Goal: Information Seeking & Learning: Learn about a topic

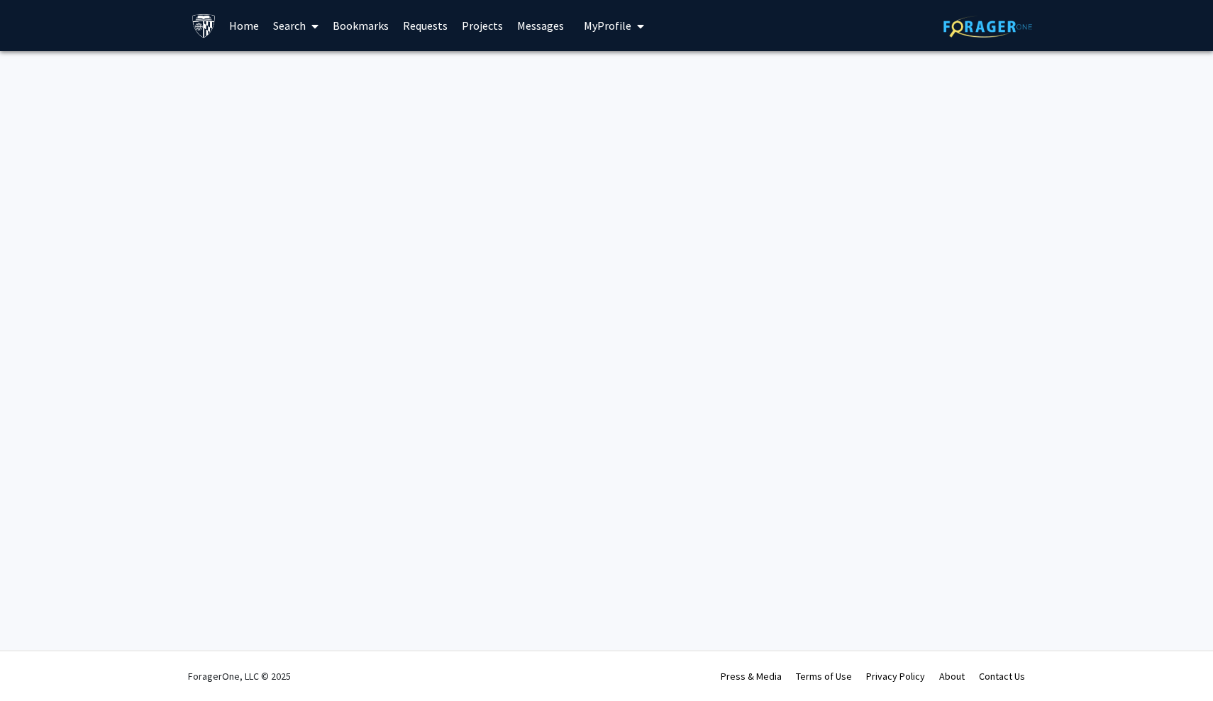
click at [238, 33] on link "Home" at bounding box center [244, 26] width 44 height 50
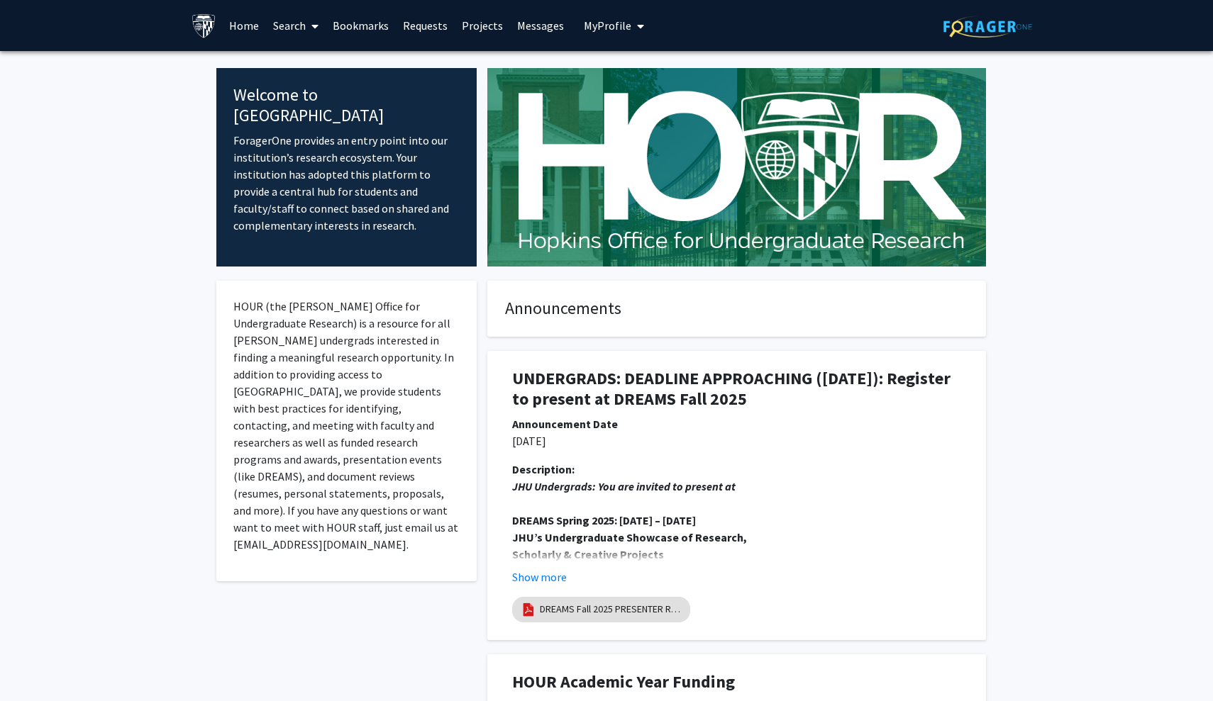
click at [311, 26] on span at bounding box center [312, 26] width 13 height 50
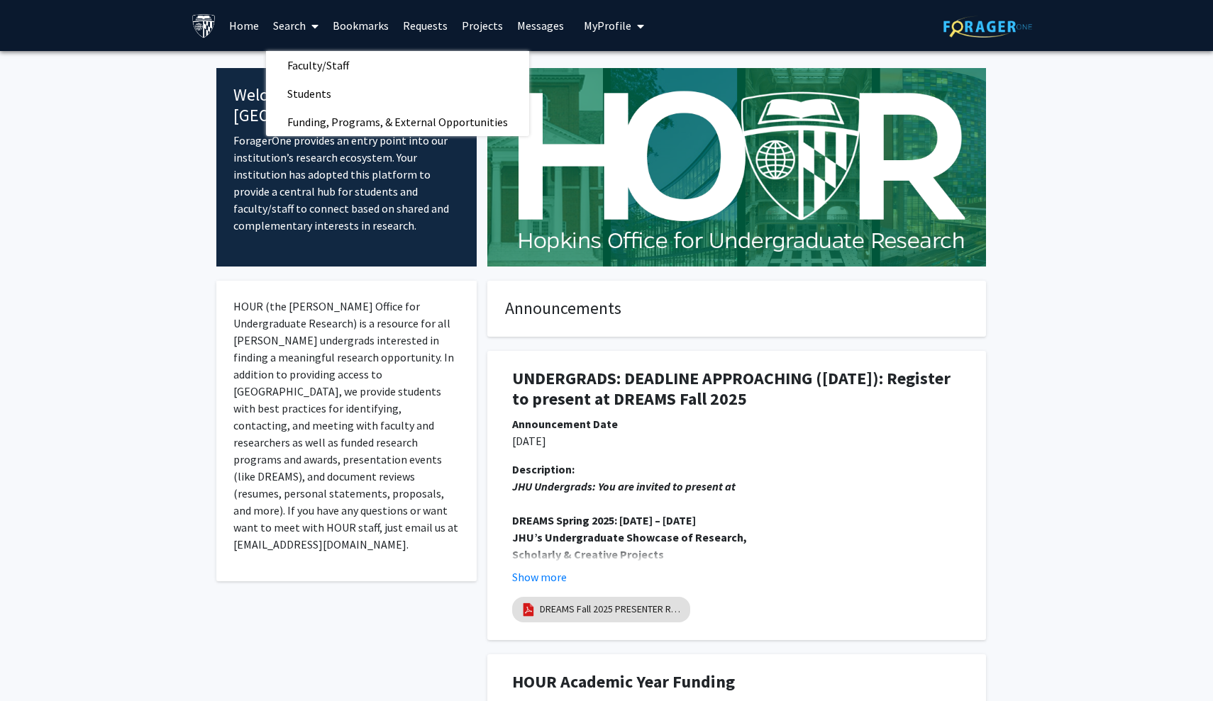
click at [589, 29] on span "My Profile" at bounding box center [608, 25] width 48 height 14
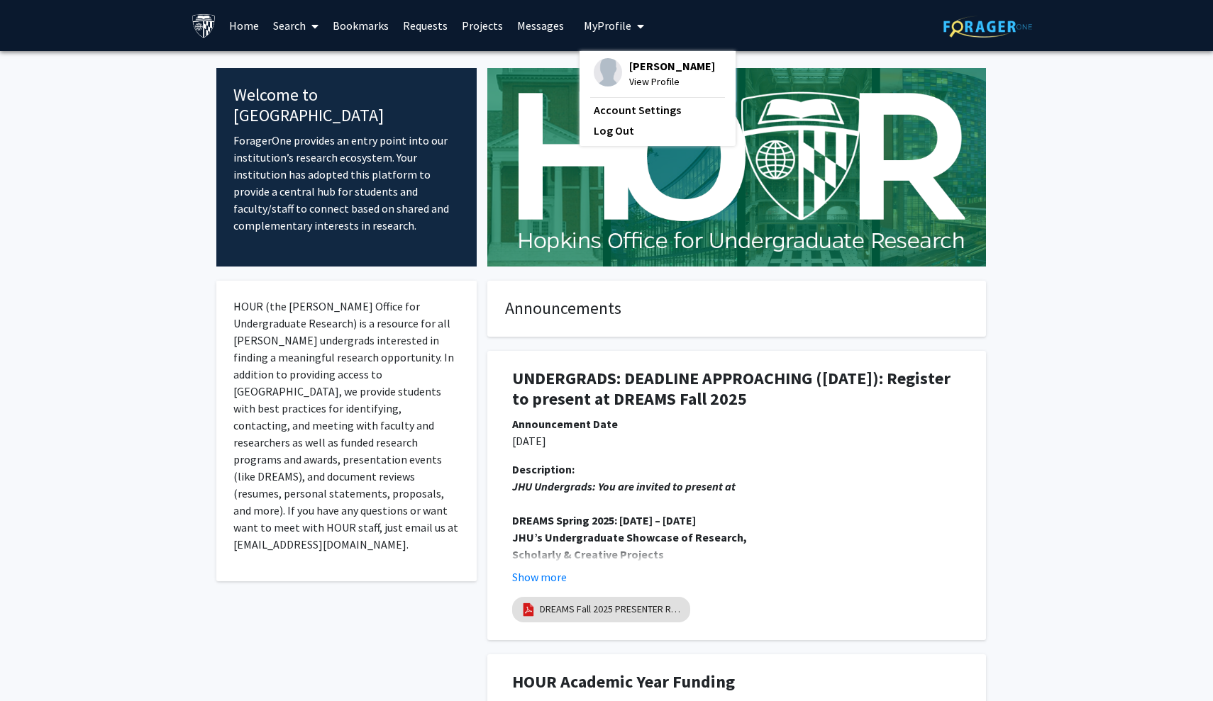
click at [231, 25] on link "Home" at bounding box center [244, 26] width 44 height 50
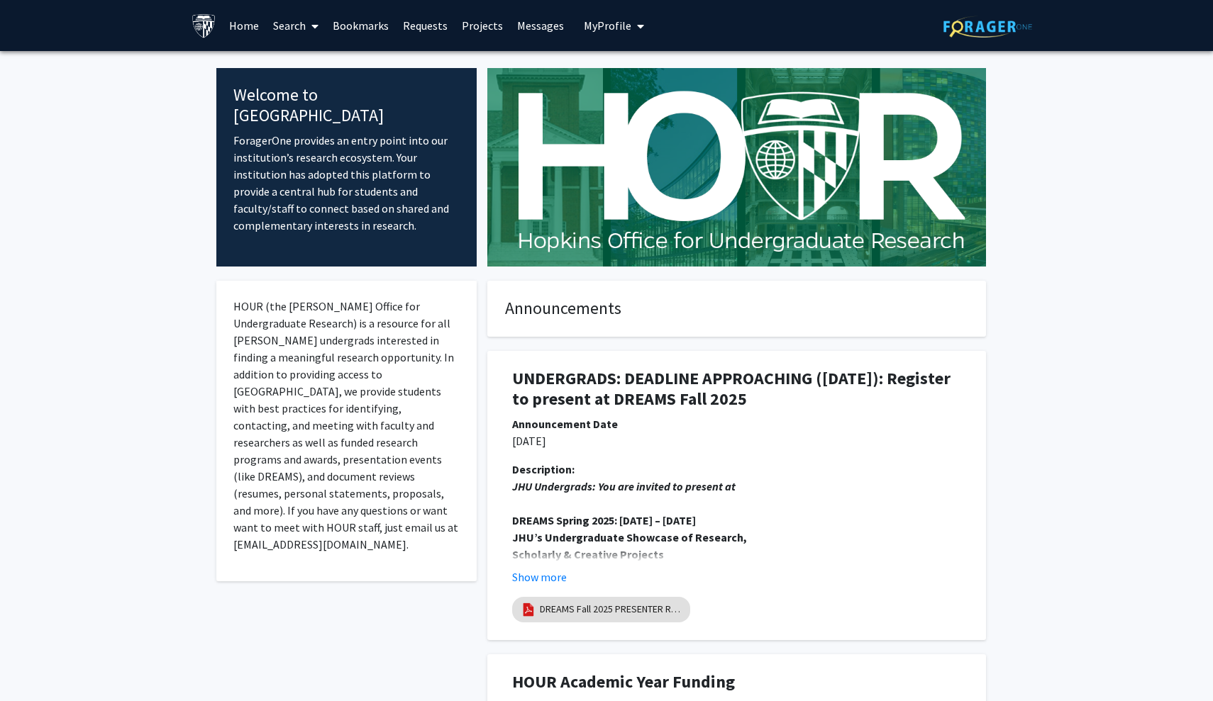
click at [301, 23] on link "Search" at bounding box center [296, 26] width 60 height 50
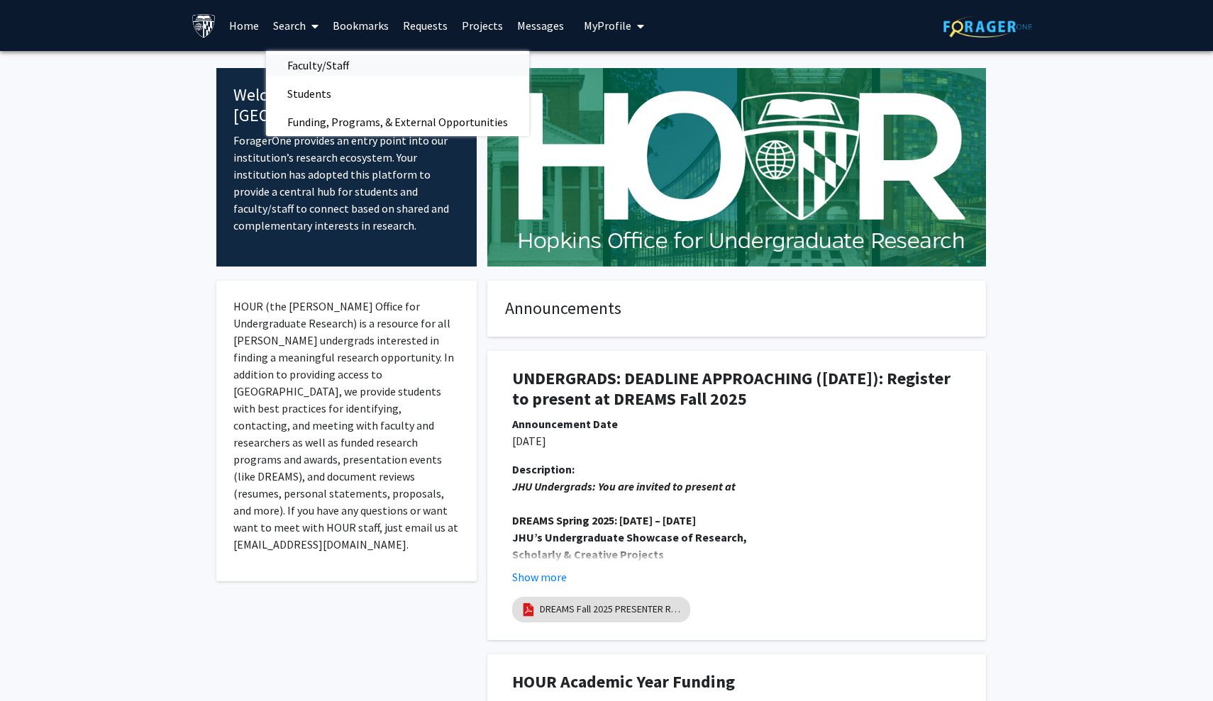
click at [329, 73] on span "Faculty/Staff" at bounding box center [318, 65] width 104 height 28
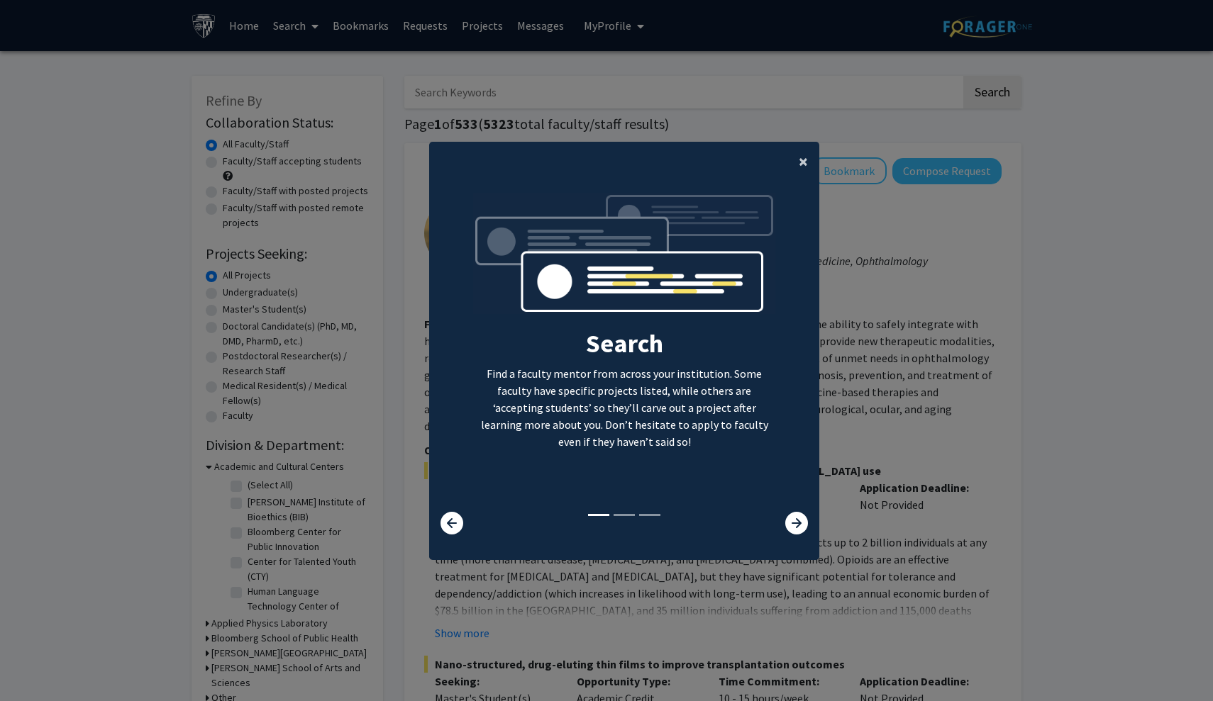
click at [803, 153] on span "×" at bounding box center [802, 161] width 9 height 22
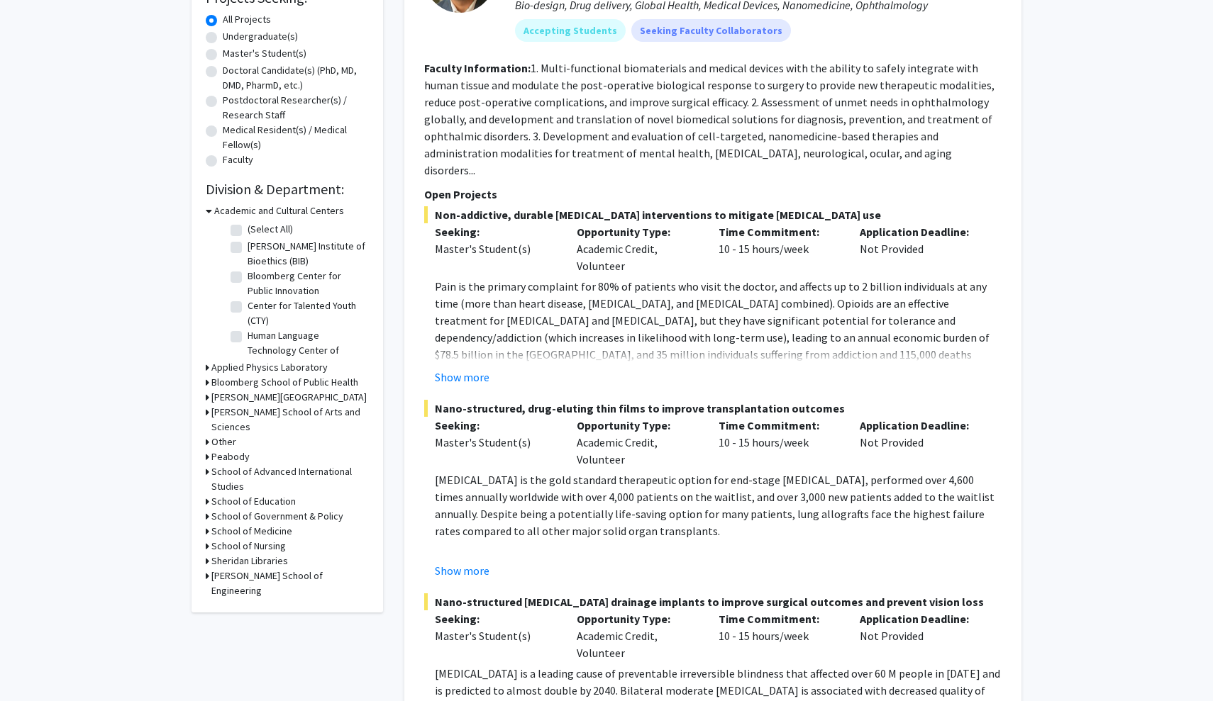
scroll to position [258, 0]
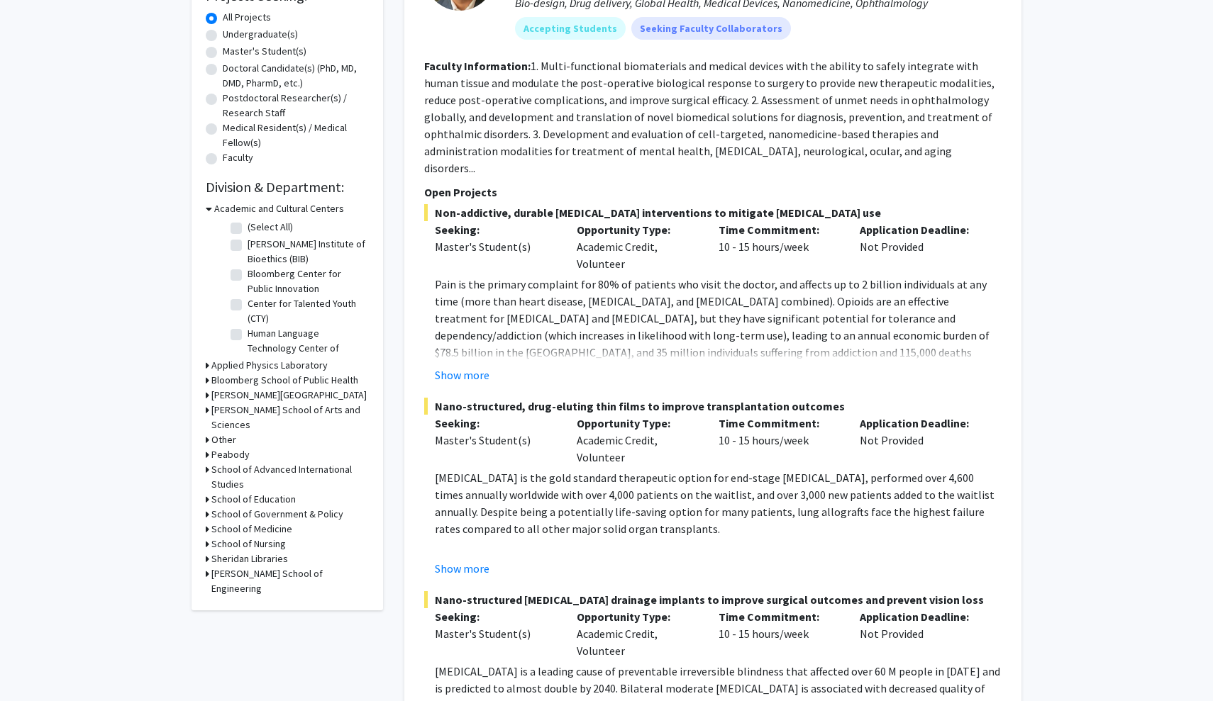
click at [205, 413] on div "Refine By Collaboration Status: Collaboration Status All Faculty/Staff Collabor…" at bounding box center [286, 214] width 191 height 793
click at [223, 413] on h3 "[PERSON_NAME] School of Arts and Sciences" at bounding box center [289, 418] width 157 height 30
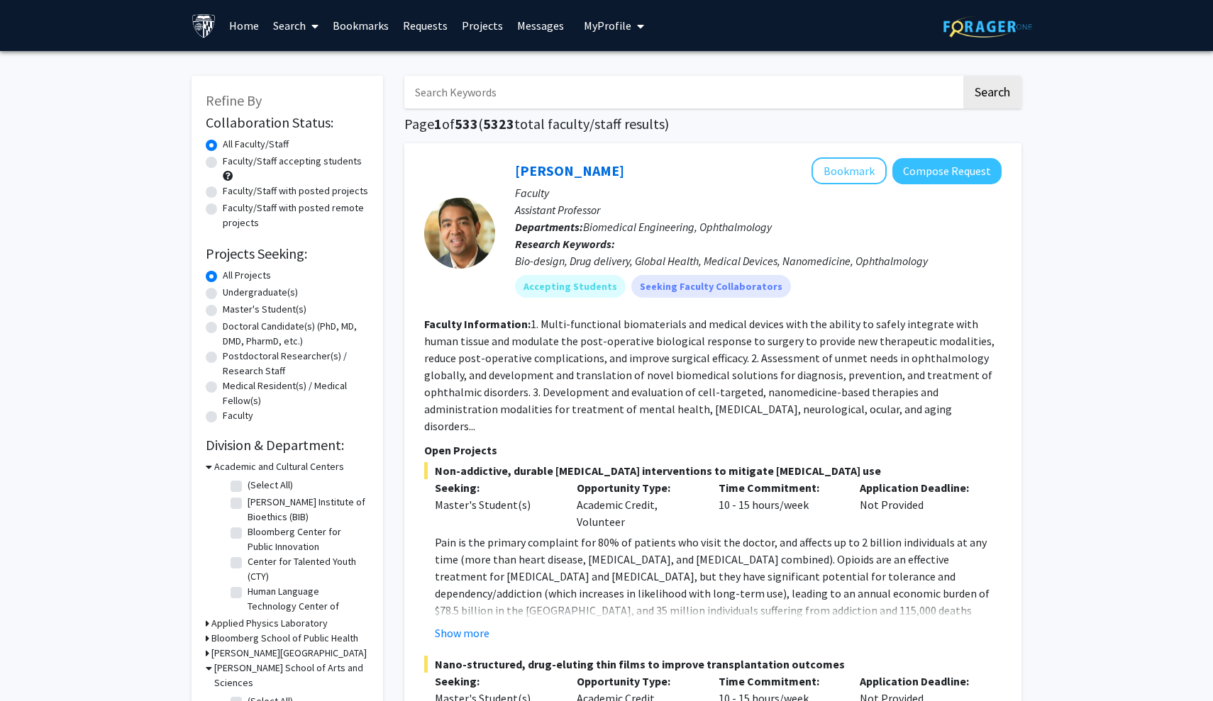
scroll to position [0, 0]
click at [223, 160] on label "Faculty/Staff accepting students" at bounding box center [292, 161] width 139 height 15
click at [223, 160] on input "Faculty/Staff accepting students" at bounding box center [227, 158] width 9 height 9
radio input "true"
click at [608, 93] on input "Search Keywords" at bounding box center [682, 92] width 557 height 33
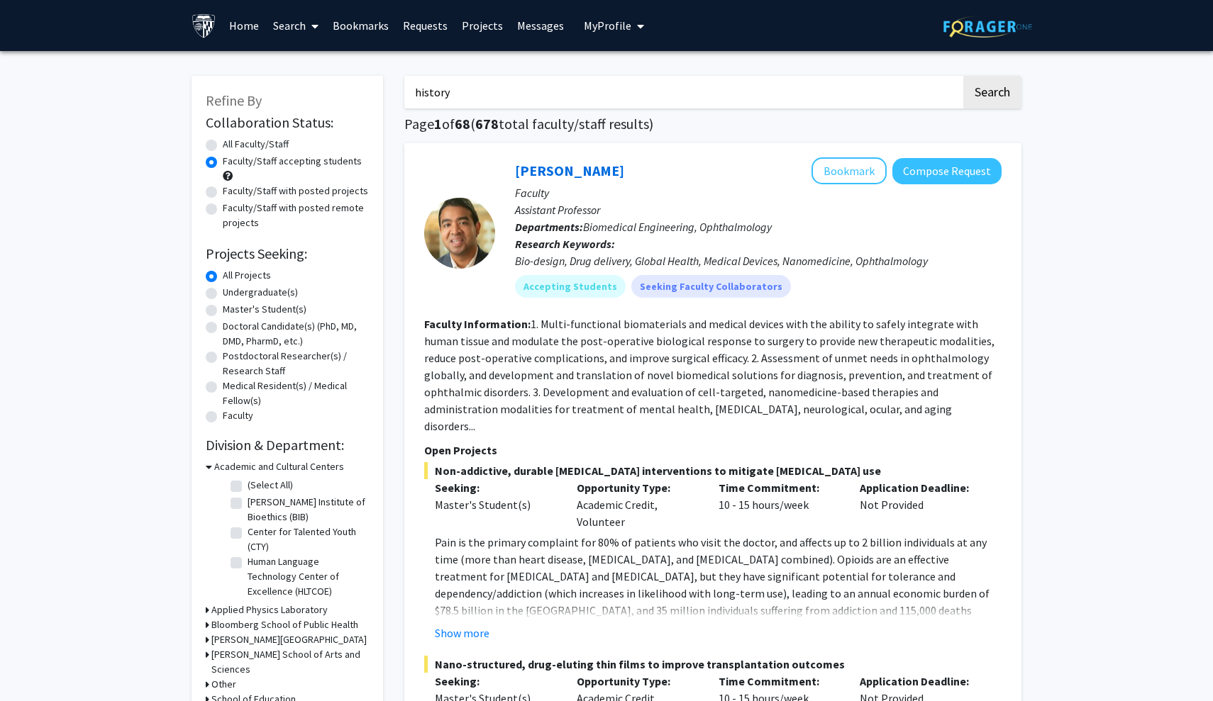
type input "history"
click at [991, 94] on button "Search" at bounding box center [992, 92] width 58 height 33
radio input "true"
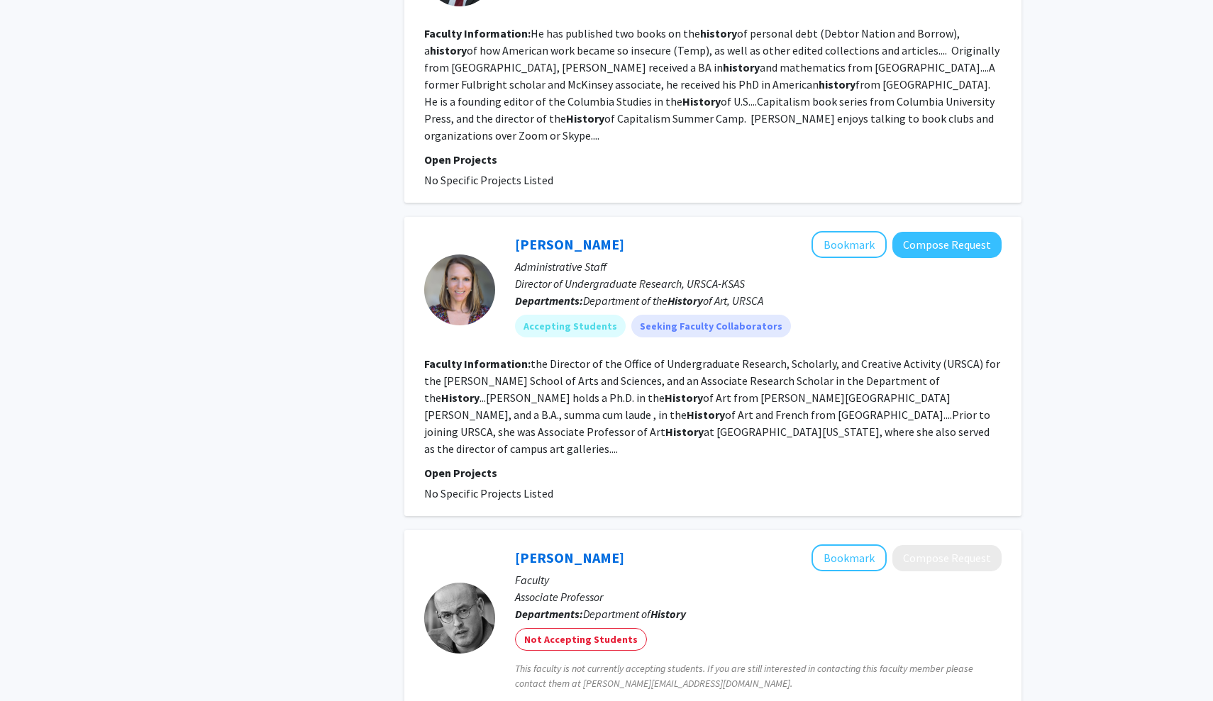
scroll to position [3147, 0]
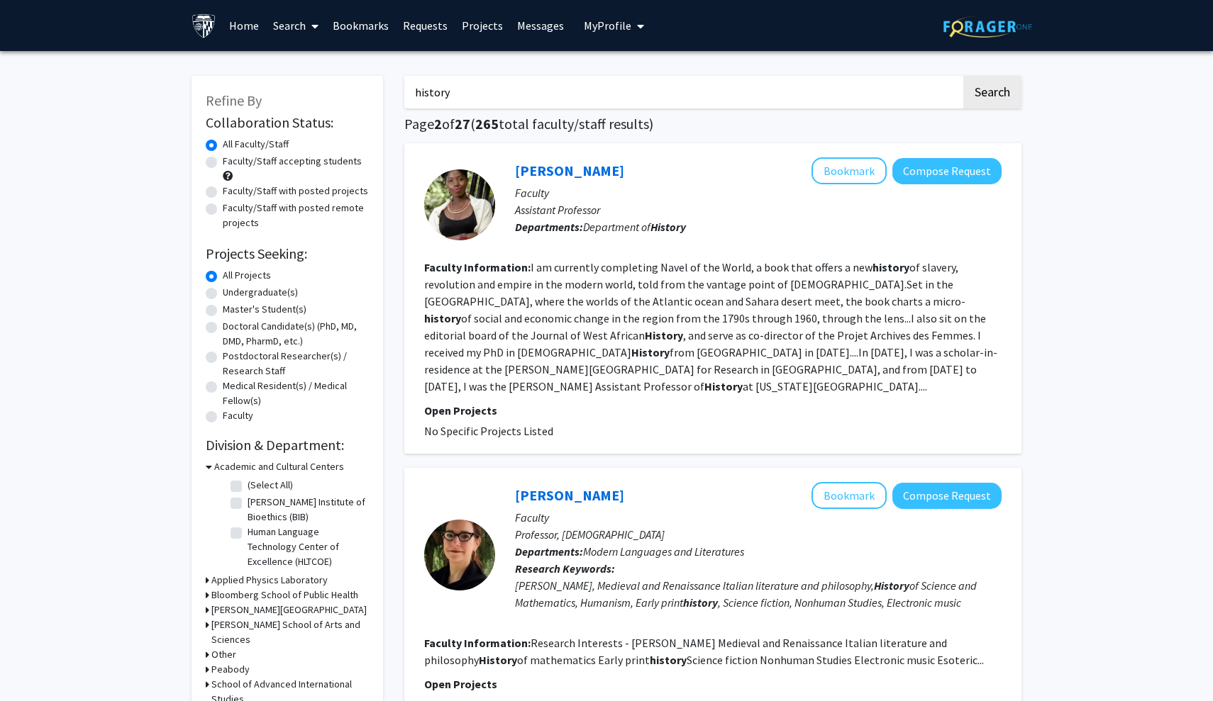
click at [223, 164] on label "Faculty/Staff accepting students" at bounding box center [292, 161] width 139 height 15
click at [223, 163] on input "Faculty/Staff accepting students" at bounding box center [227, 158] width 9 height 9
radio input "true"
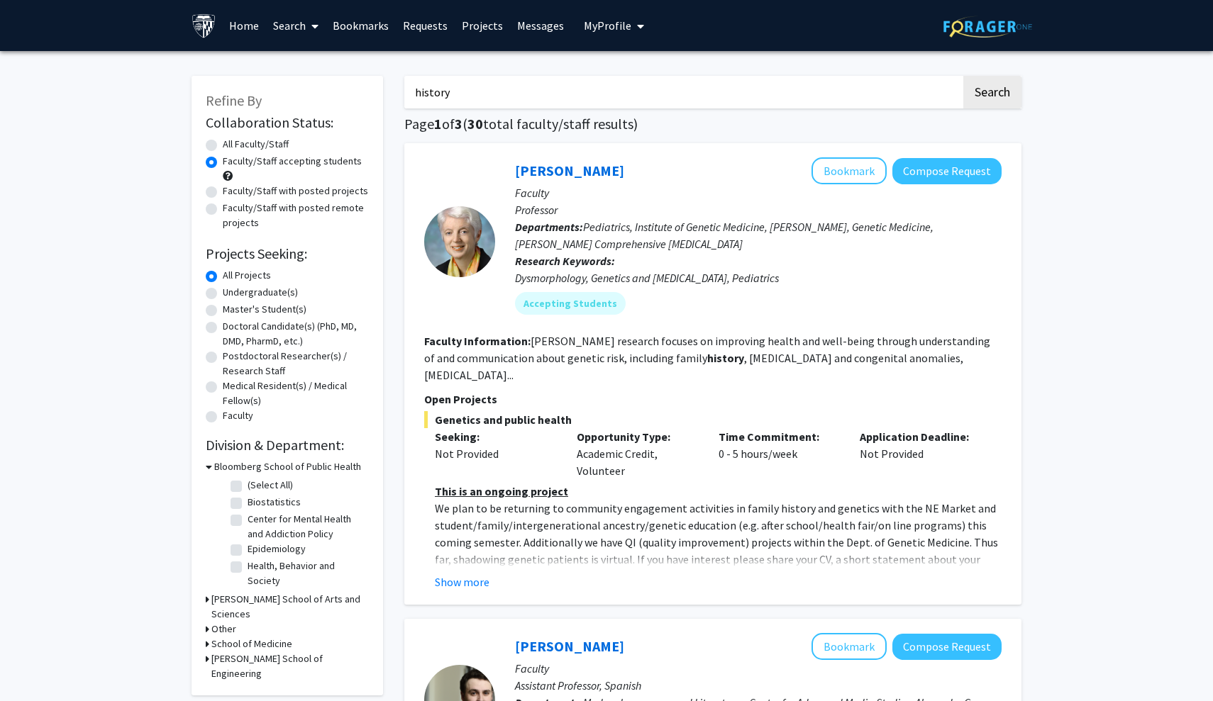
click at [223, 194] on label "Faculty/Staff with posted projects" at bounding box center [295, 191] width 145 height 15
click at [223, 193] on input "Faculty/Staff with posted projects" at bounding box center [227, 188] width 9 height 9
radio input "true"
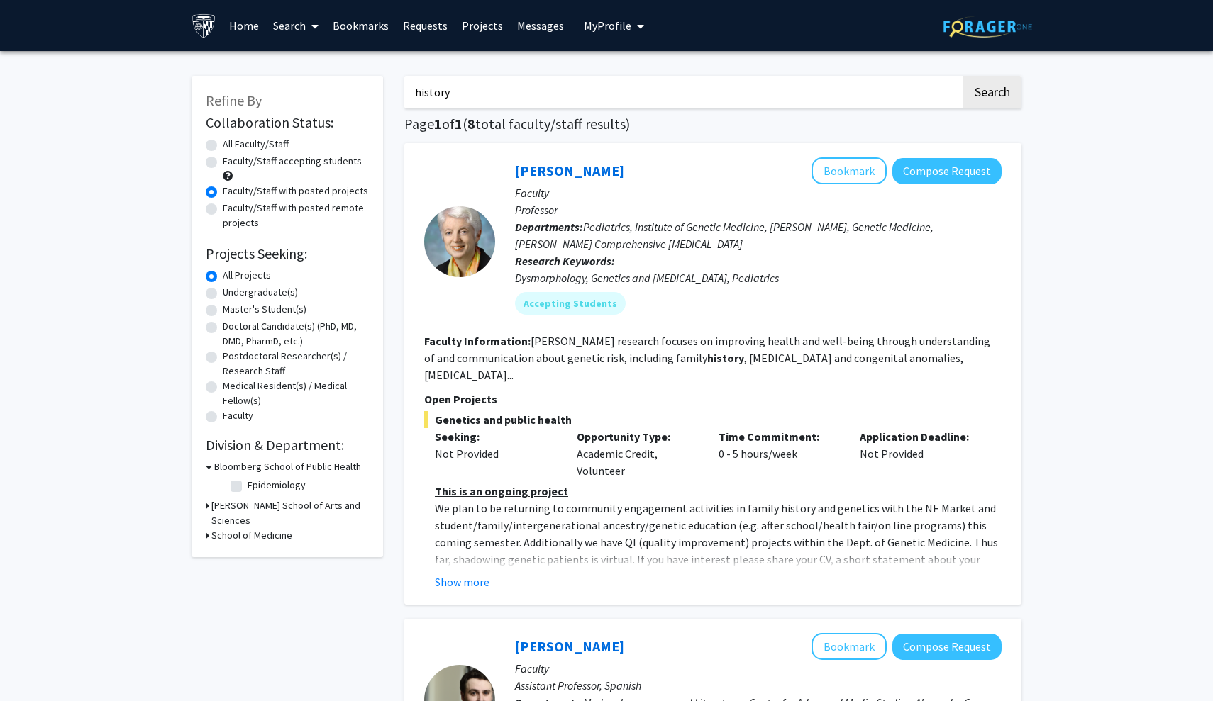
drag, startPoint x: 494, startPoint y: 107, endPoint x: 409, endPoint y: 86, distance: 87.0
click at [409, 86] on input "history" at bounding box center [682, 92] width 557 height 33
type input "political science"
click at [991, 94] on button "Search" at bounding box center [992, 92] width 58 height 33
radio input "true"
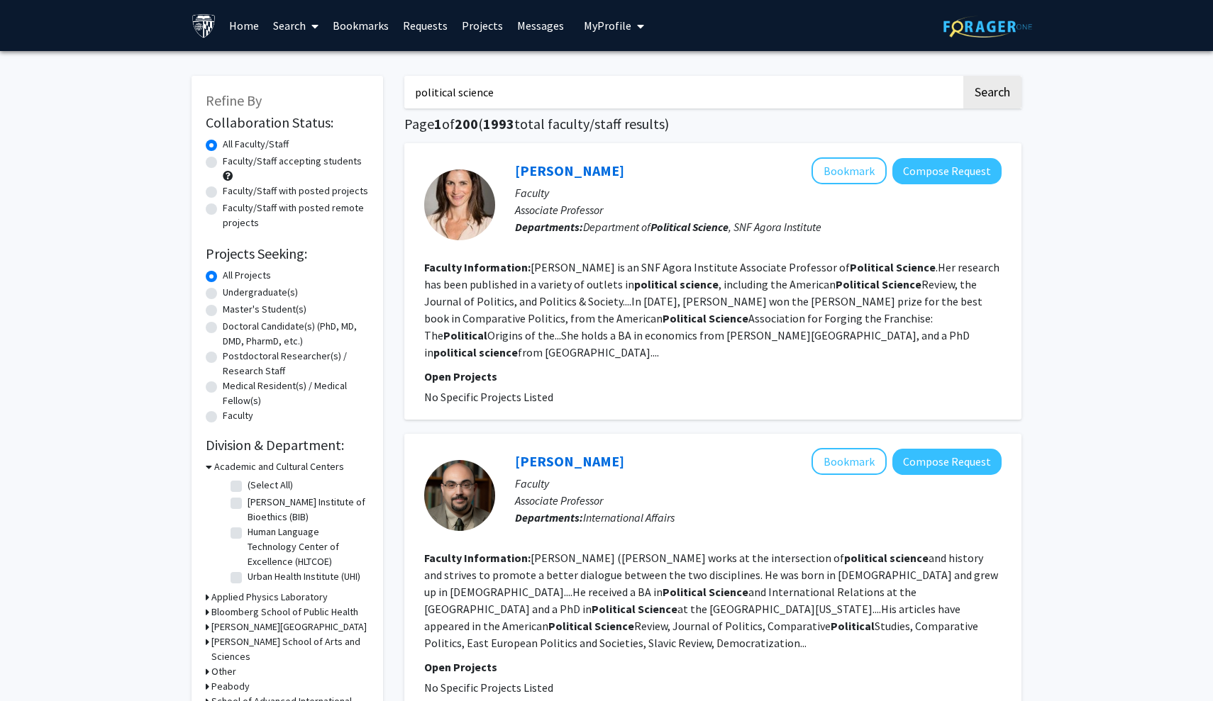
click at [205, 187] on div "Refine By Collaboration Status: Collaboration Status All Faculty/Staff Collabor…" at bounding box center [286, 452] width 191 height 752
click at [223, 193] on label "Faculty/Staff with posted projects" at bounding box center [295, 191] width 145 height 15
click at [223, 193] on input "Faculty/Staff with posted projects" at bounding box center [227, 188] width 9 height 9
radio input "true"
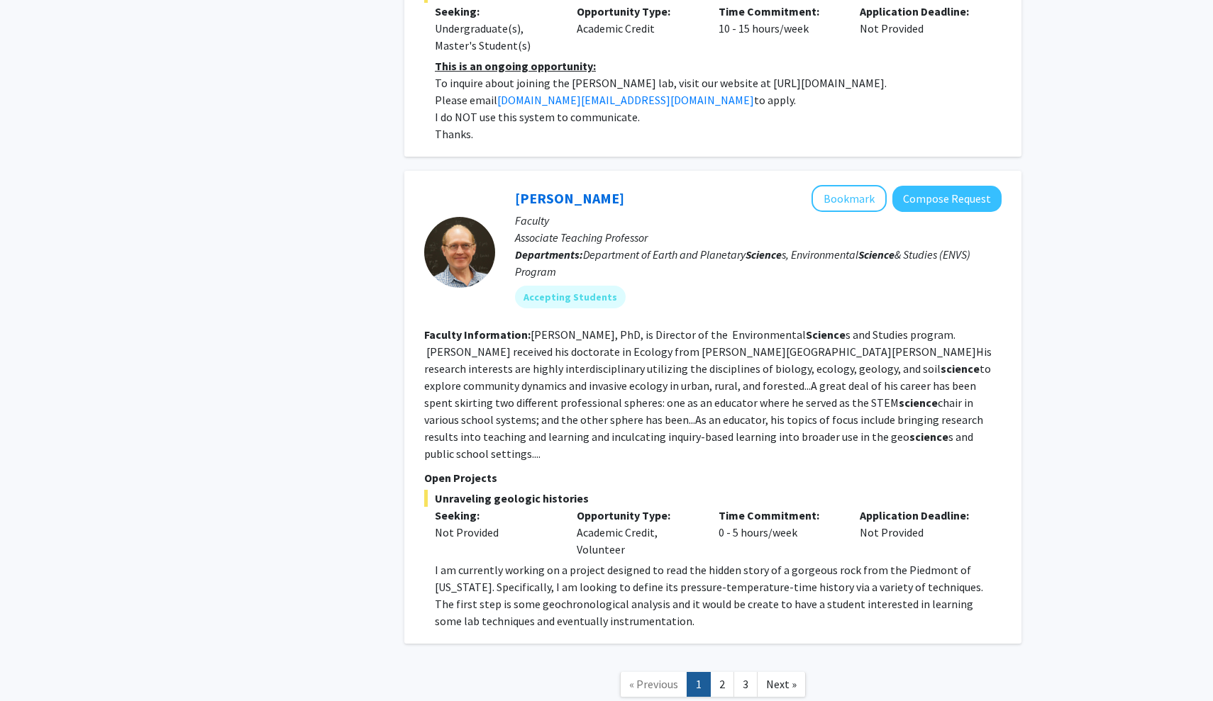
scroll to position [4381, 0]
